Goal: Find specific page/section

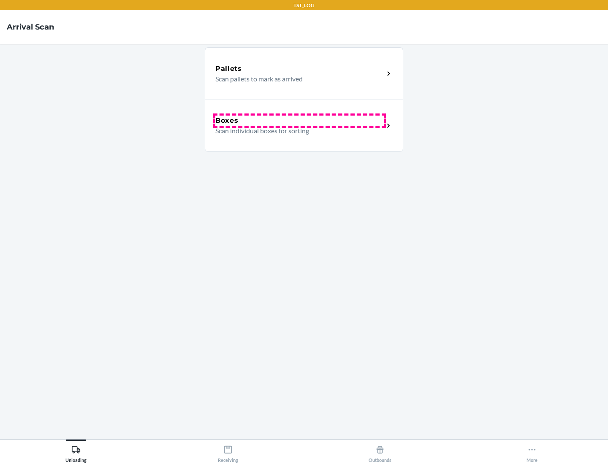
click at [299, 121] on div "Boxes" at bounding box center [299, 121] width 168 height 10
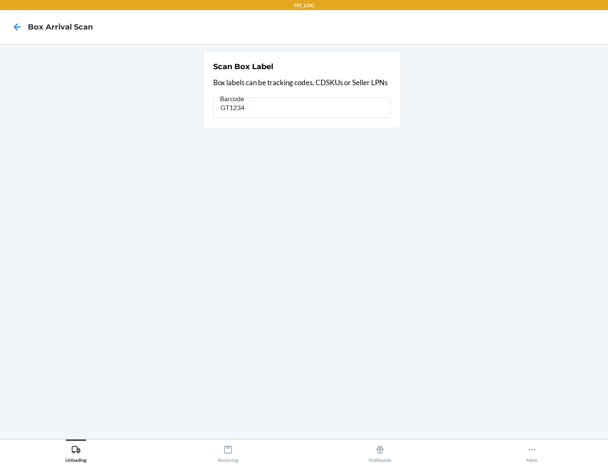
type input "GT1234"
